Goal: Transaction & Acquisition: Purchase product/service

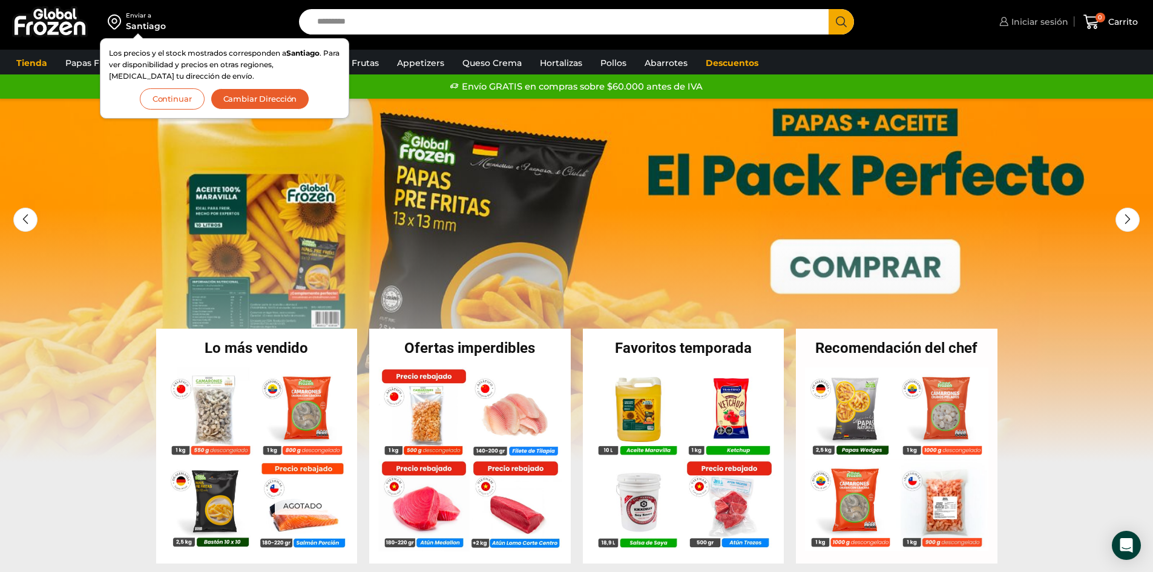
click at [1060, 17] on span "Iniciar sesión" at bounding box center [1039, 22] width 60 height 12
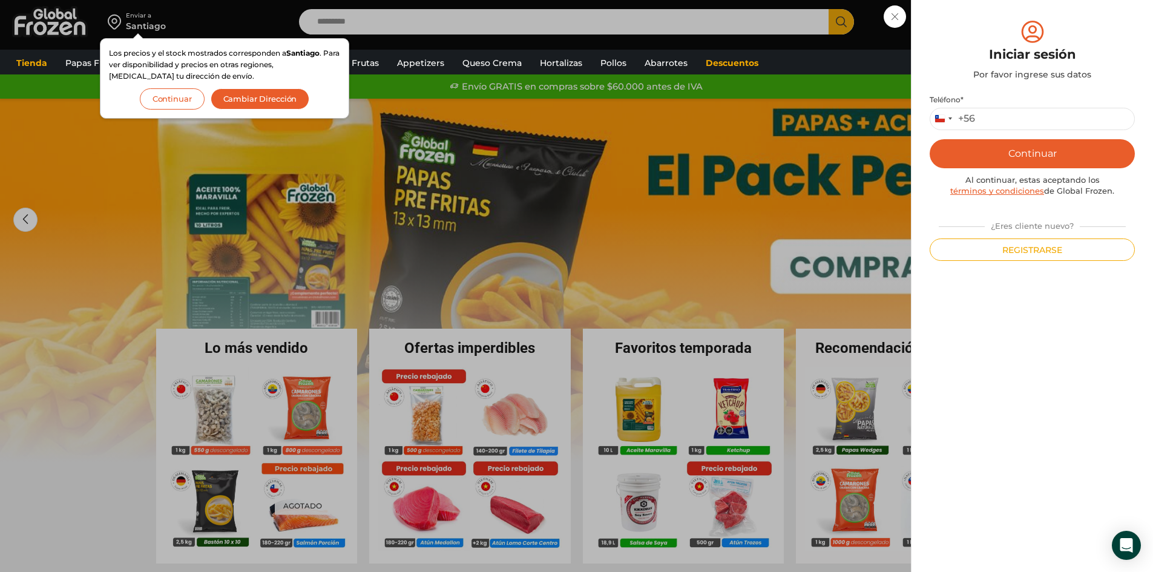
click at [1015, 105] on p "Teléfono * Chile +56 +56 Argentina +54 Chile +56" at bounding box center [1032, 112] width 205 height 35
click at [1007, 122] on input "Teléfono *" at bounding box center [1032, 119] width 205 height 22
click at [1023, 123] on input "Teléfono *" at bounding box center [1032, 119] width 205 height 22
type input "*********"
click at [1007, 154] on button "Continuar" at bounding box center [1032, 153] width 205 height 29
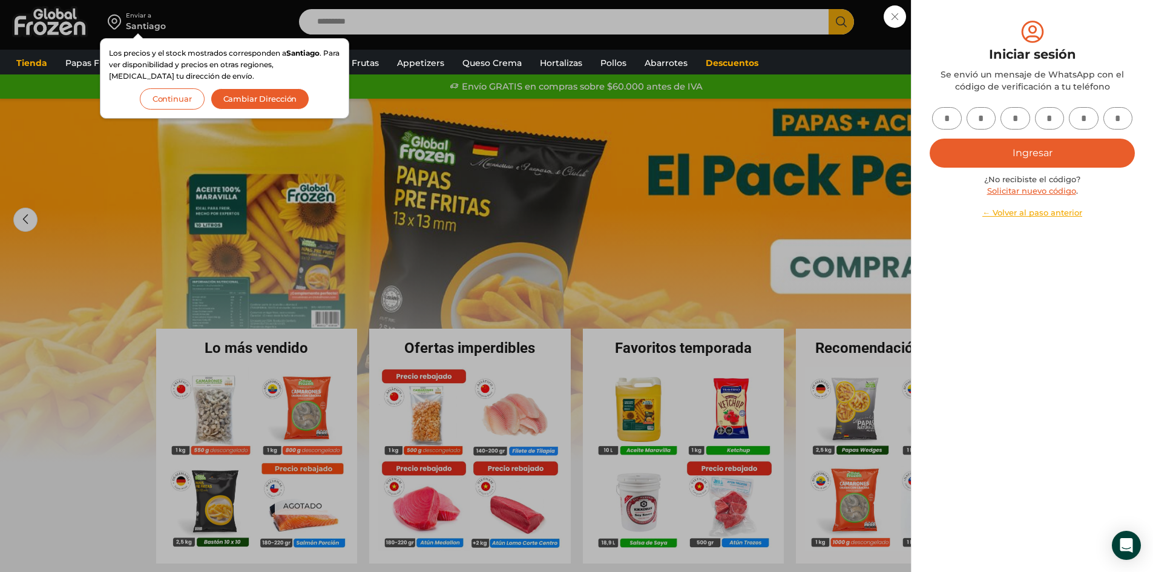
click at [938, 114] on input "text" at bounding box center [947, 118] width 30 height 22
type input "*"
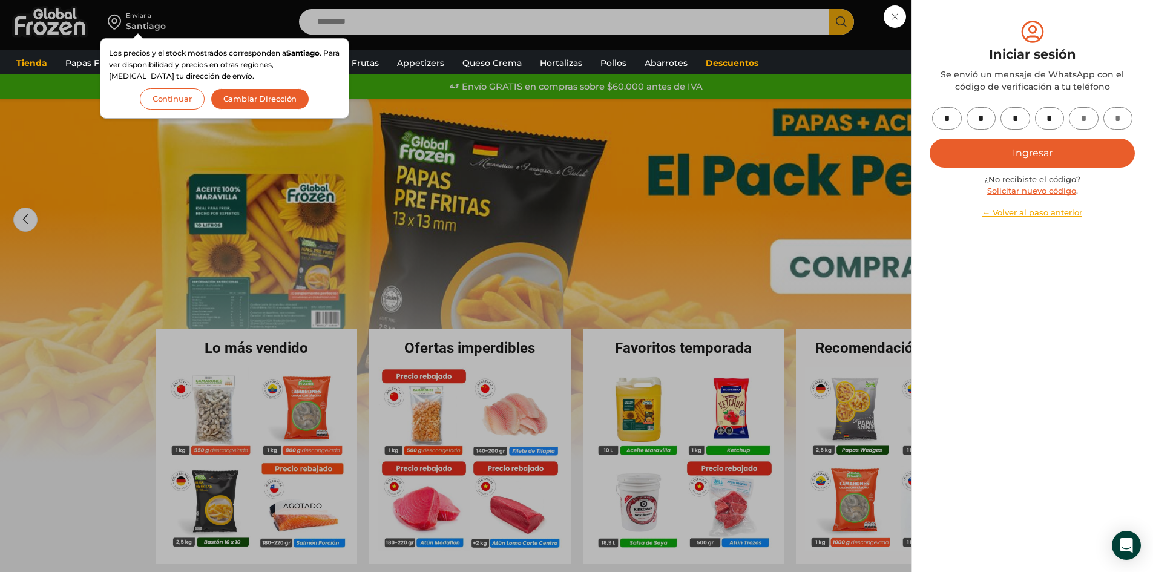
type input "*"
click at [1005, 145] on button "Ingresar" at bounding box center [1032, 153] width 205 height 29
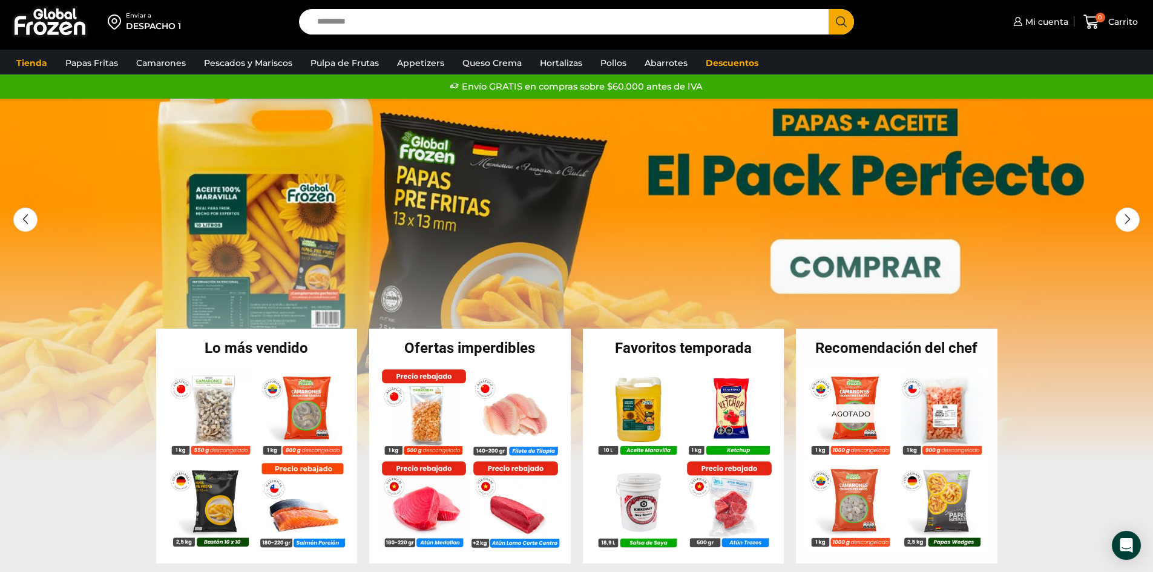
click at [473, 30] on input "Search input" at bounding box center [567, 21] width 512 height 25
type input "*"
click at [1037, 24] on span "Mi cuenta" at bounding box center [1046, 22] width 46 height 12
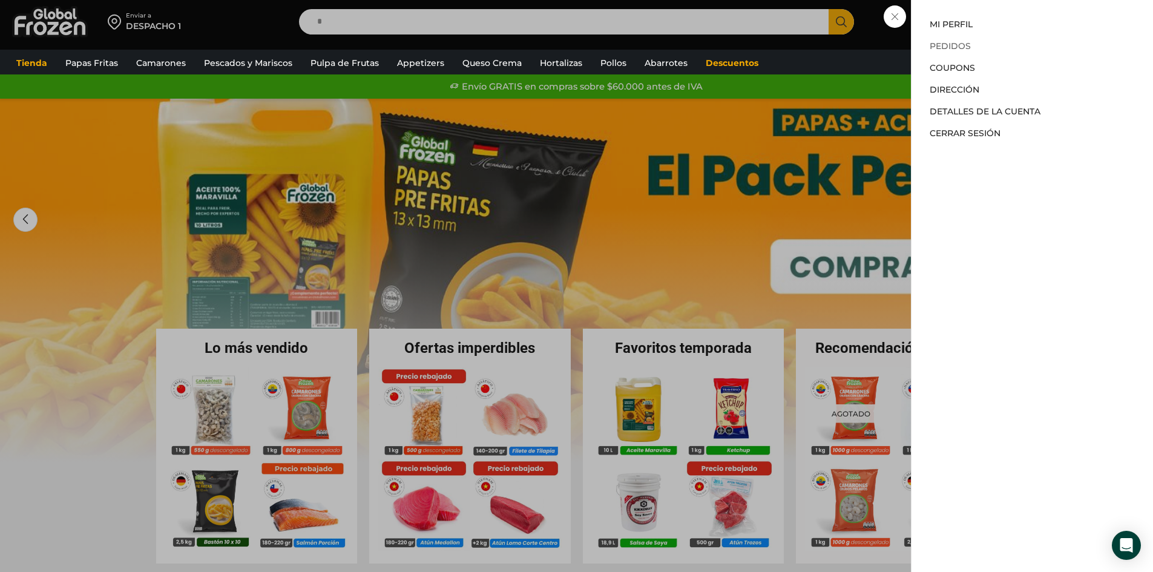
click at [961, 48] on link "Pedidos" at bounding box center [950, 46] width 41 height 11
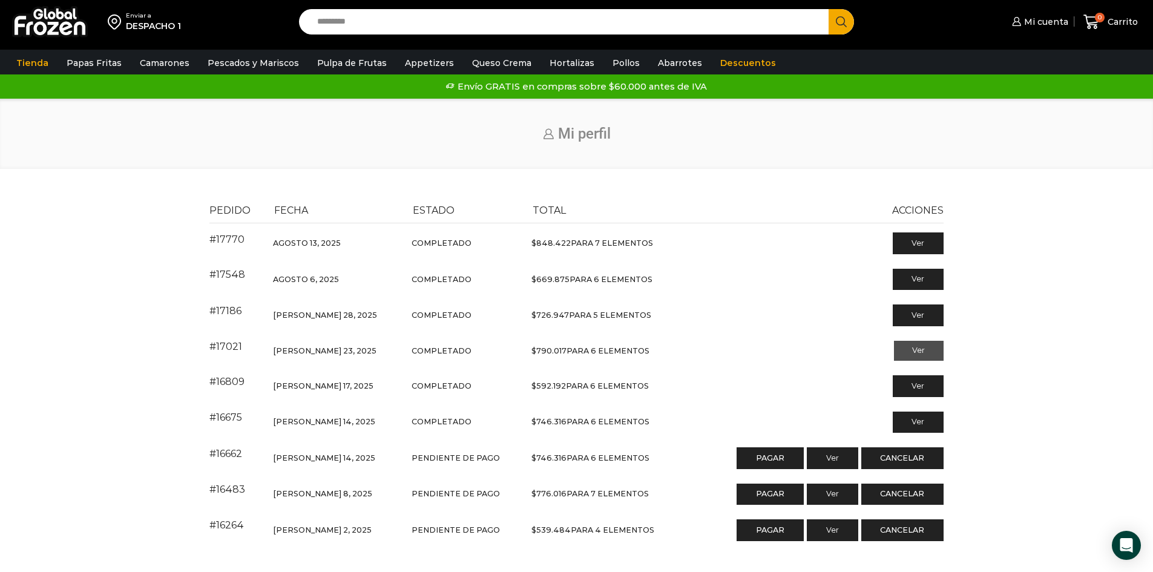
click at [914, 359] on link "Ver" at bounding box center [919, 351] width 50 height 21
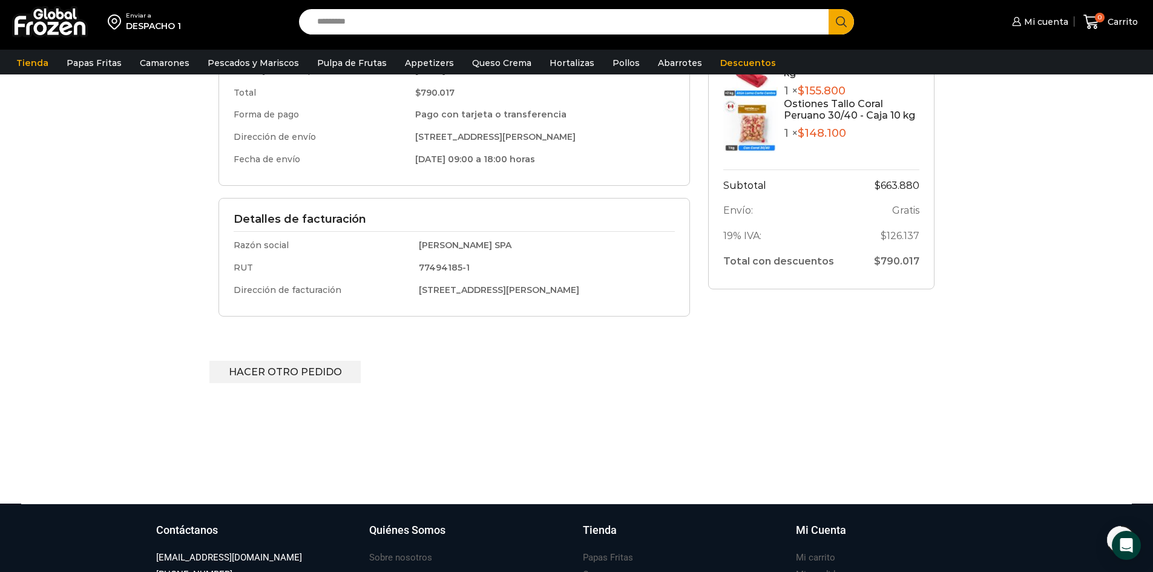
scroll to position [262, 0]
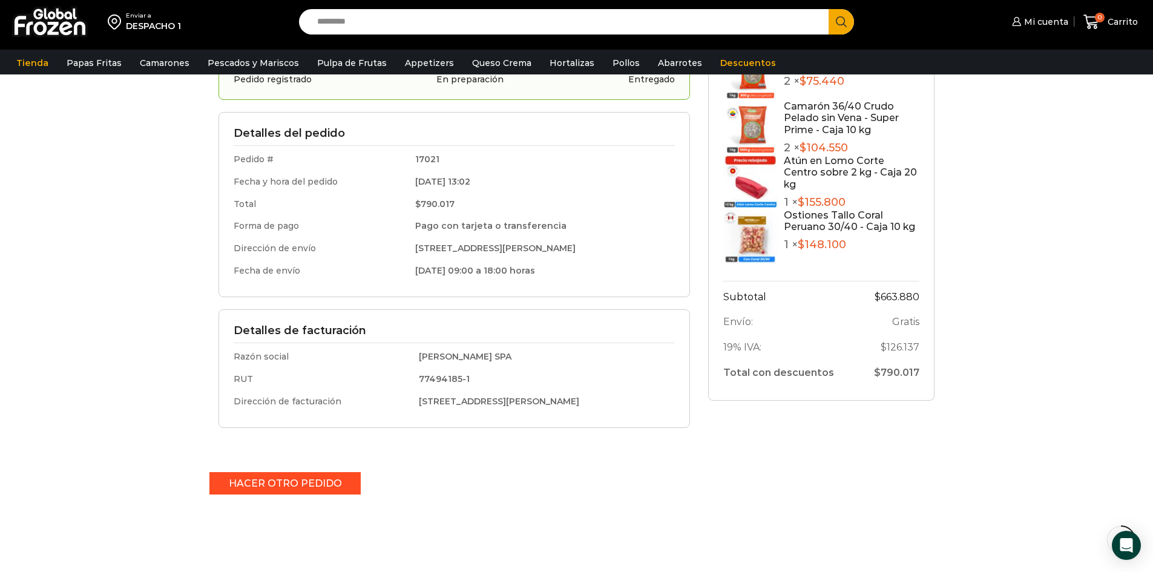
click at [349, 483] on link "Hacer otro pedido" at bounding box center [285, 483] width 152 height 22
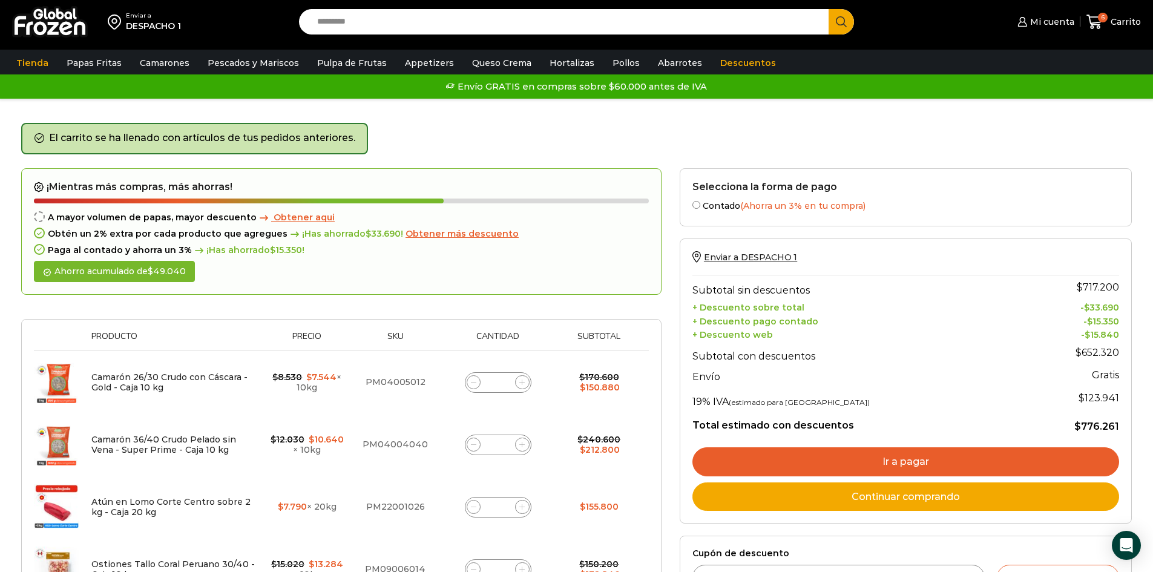
drag, startPoint x: 506, startPoint y: 447, endPoint x: 472, endPoint y: 445, distance: 34.6
click at [472, 445] on div "Camarón 36/40 Crudo Pelado sin Vena - Super Prime - Caja 10 kg cantidad *" at bounding box center [498, 445] width 67 height 21
click at [523, 445] on icon at bounding box center [521, 444] width 5 height 5
type input "*"
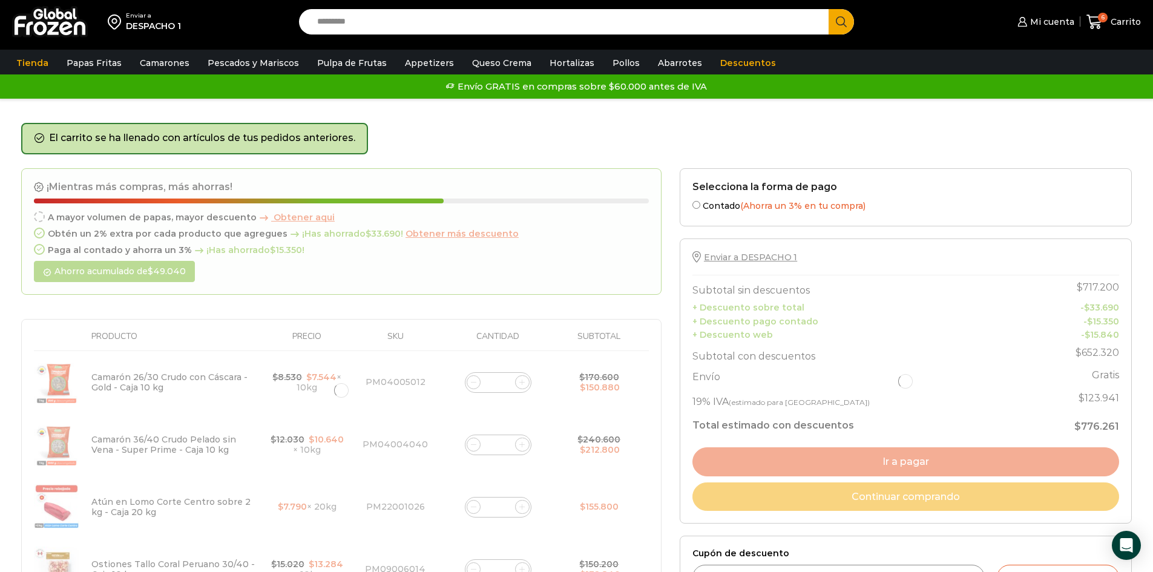
click at [478, 447] on div at bounding box center [341, 391] width 641 height 446
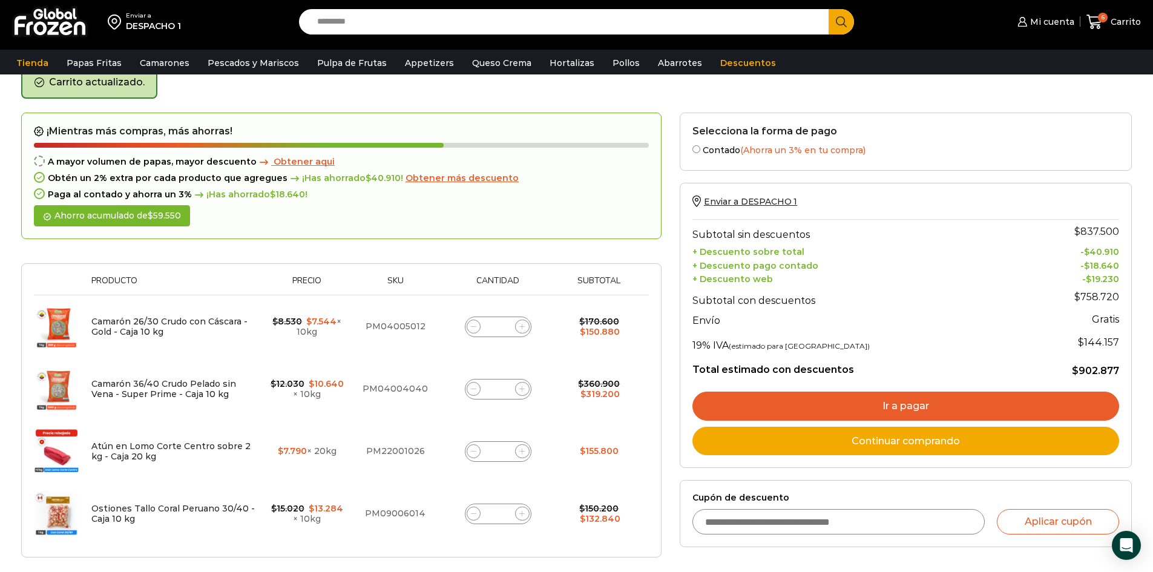
scroll to position [62, 0]
click at [474, 394] on span at bounding box center [474, 388] width 15 height 15
type input "*"
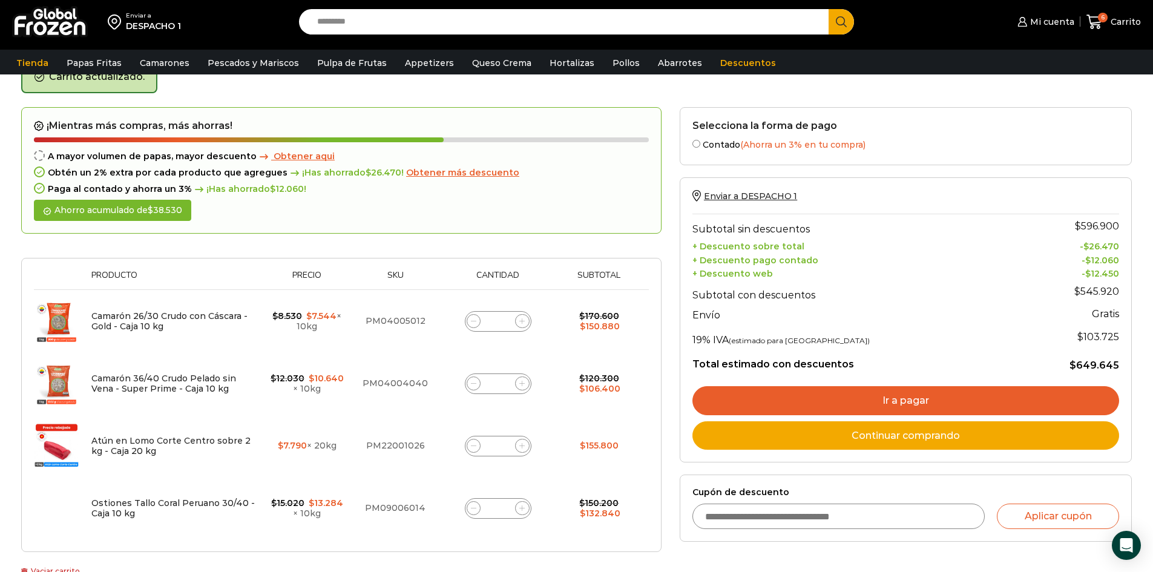
scroll to position [68, 0]
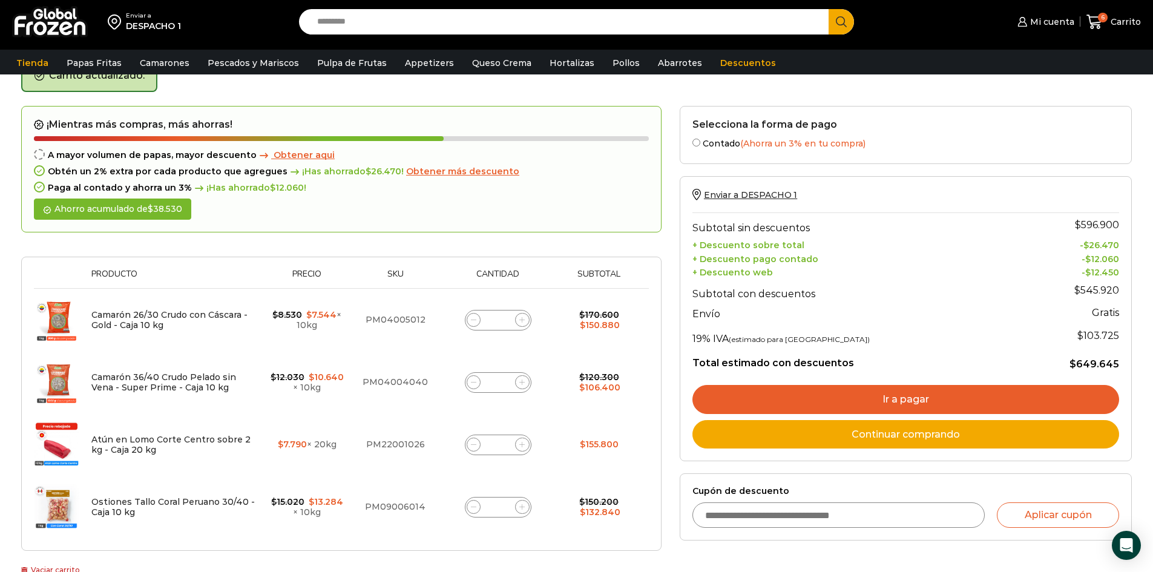
click at [475, 446] on icon at bounding box center [473, 444] width 5 height 5
type input "*"
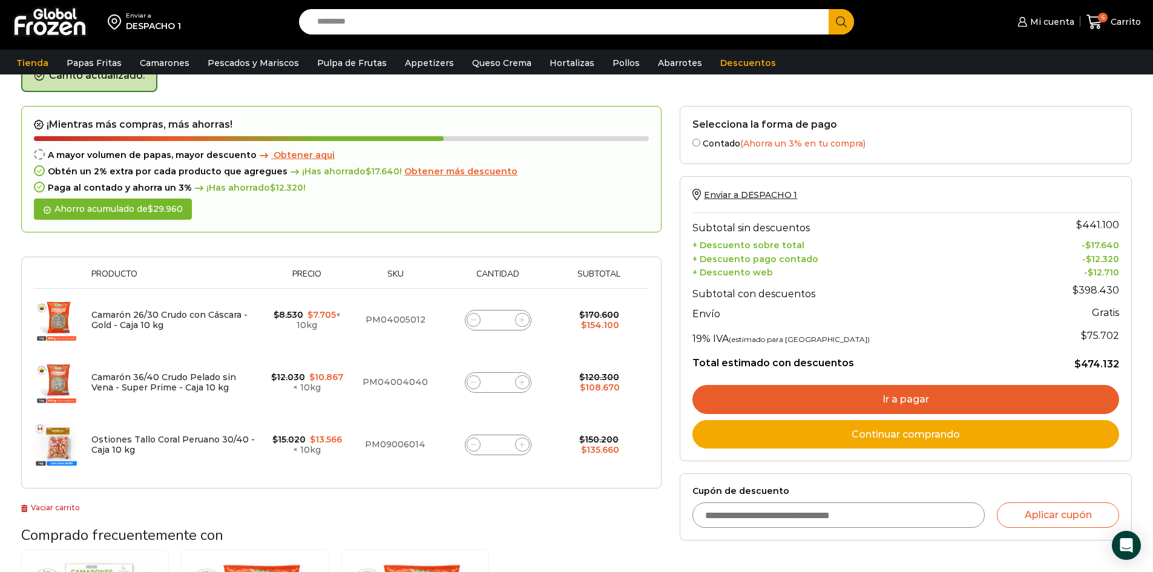
click at [647, 20] on input "Search input" at bounding box center [567, 21] width 512 height 25
click at [829, 9] on button "Search" at bounding box center [841, 21] width 25 height 25
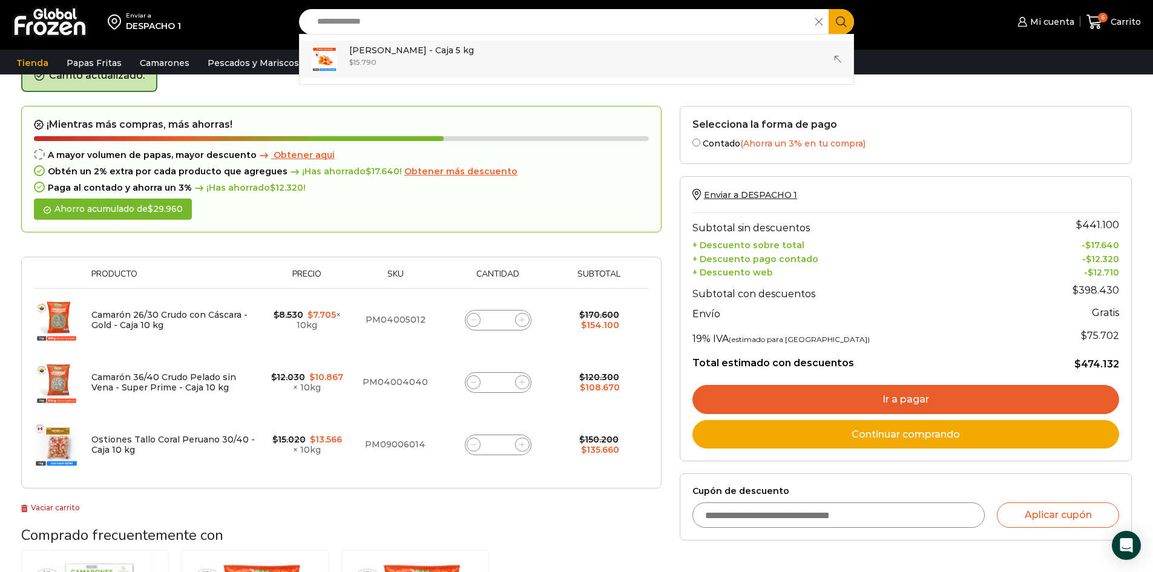
click at [474, 61] on div "$ 15.790" at bounding box center [411, 62] width 125 height 10
type input "**********"
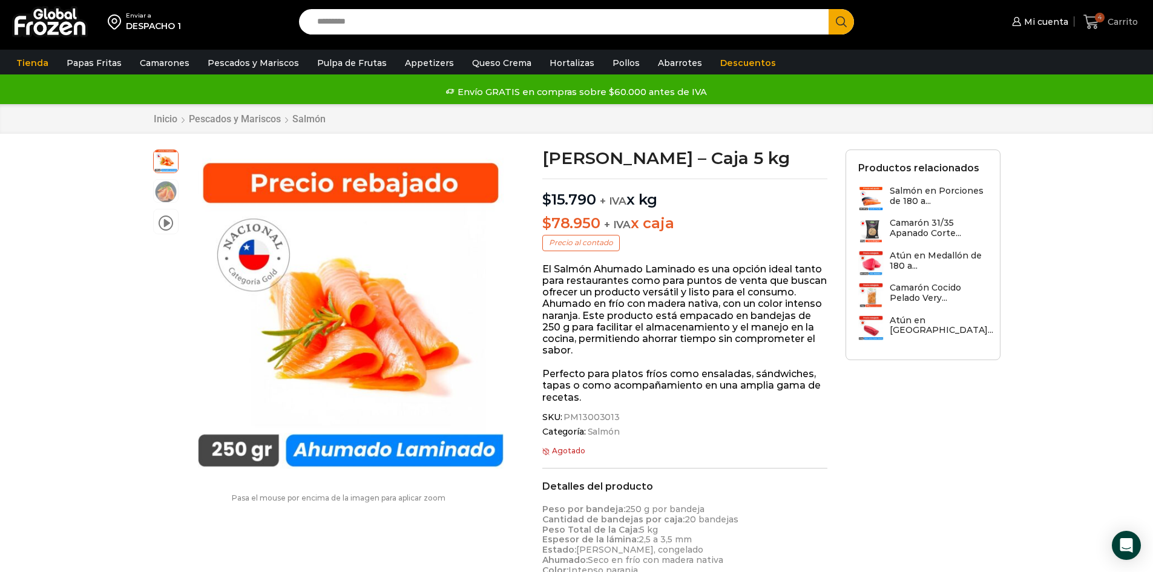
click at [1119, 23] on span "Carrito" at bounding box center [1121, 22] width 33 height 12
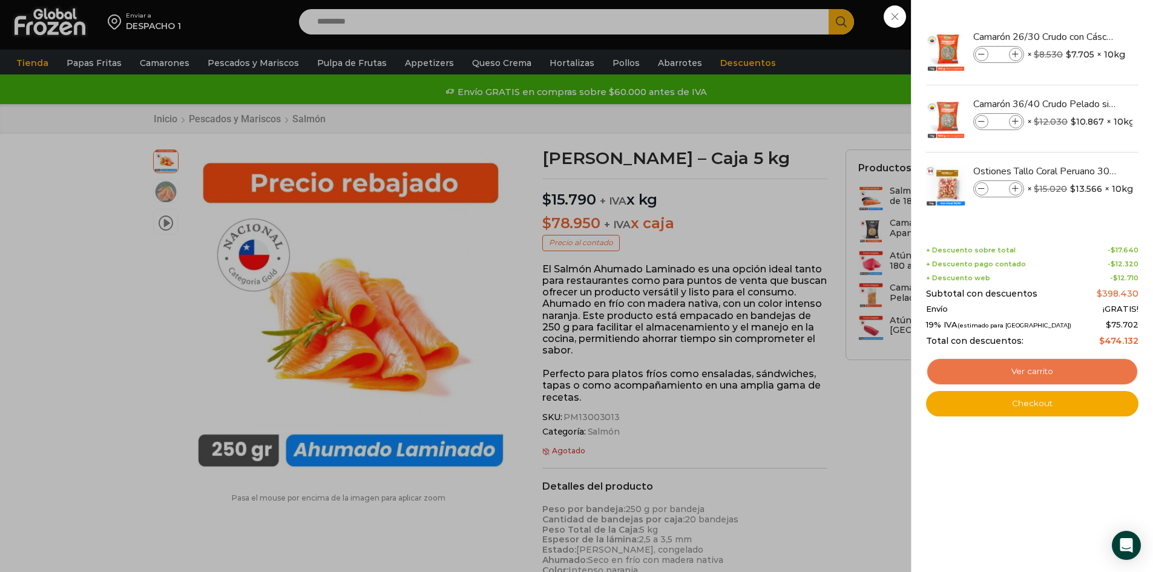
click at [1044, 372] on link "Ver carrito" at bounding box center [1032, 372] width 213 height 28
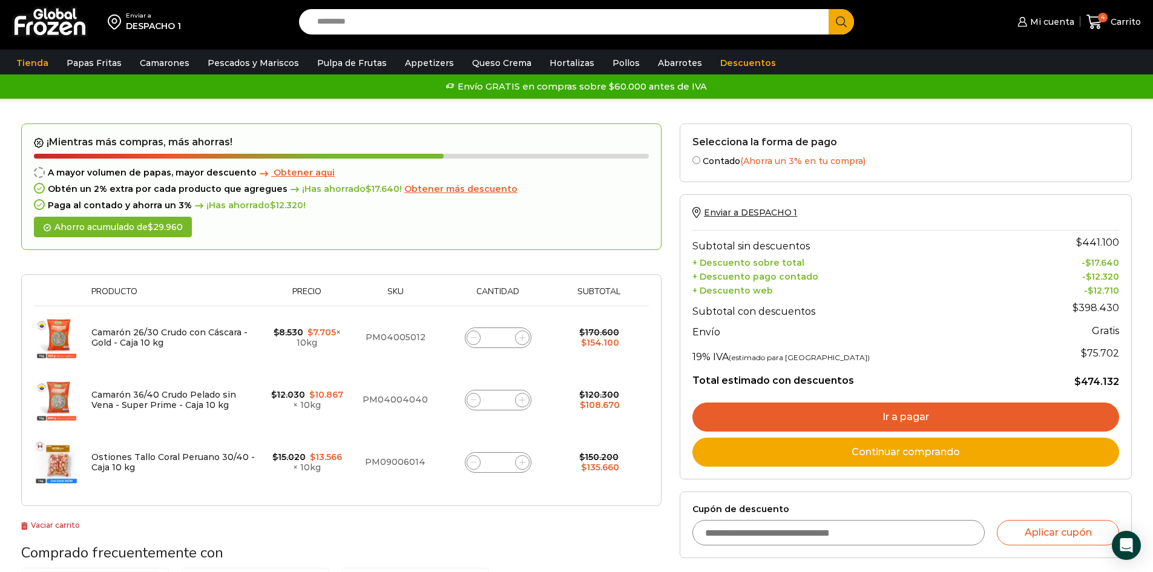
click at [938, 412] on link "Ir a pagar" at bounding box center [906, 417] width 427 height 29
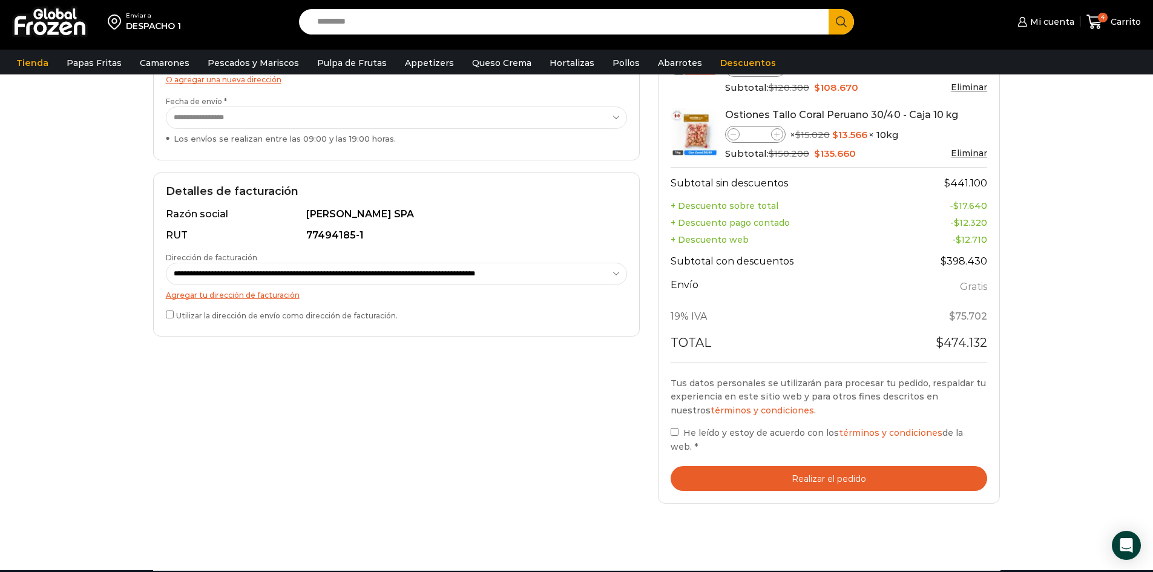
scroll to position [306, 0]
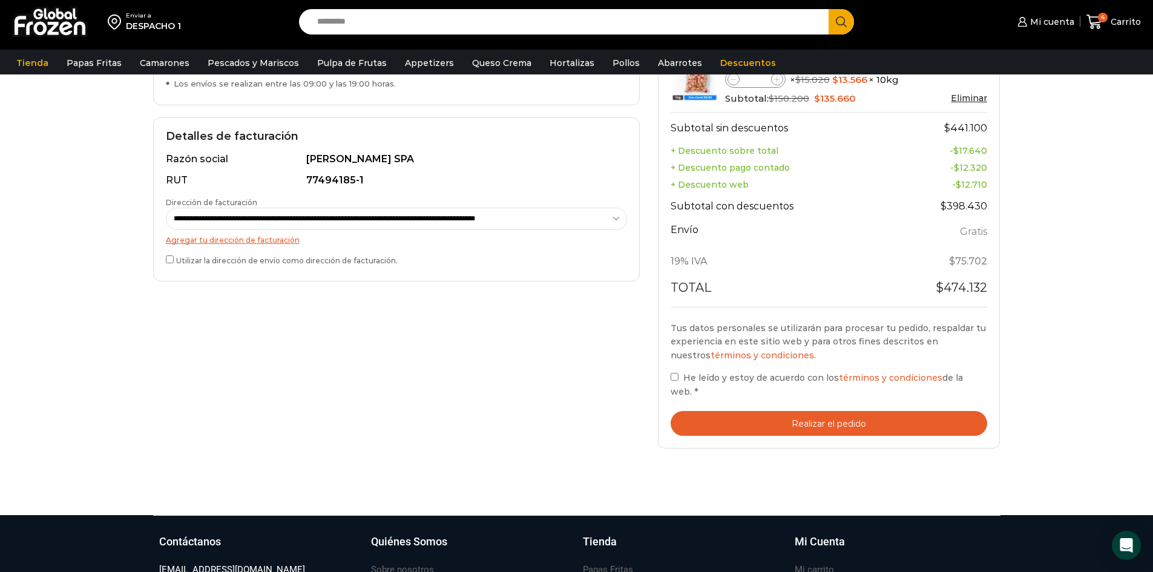
click at [728, 411] on button "Realizar el pedido" at bounding box center [829, 423] width 317 height 25
